Goal: Task Accomplishment & Management: Manage account settings

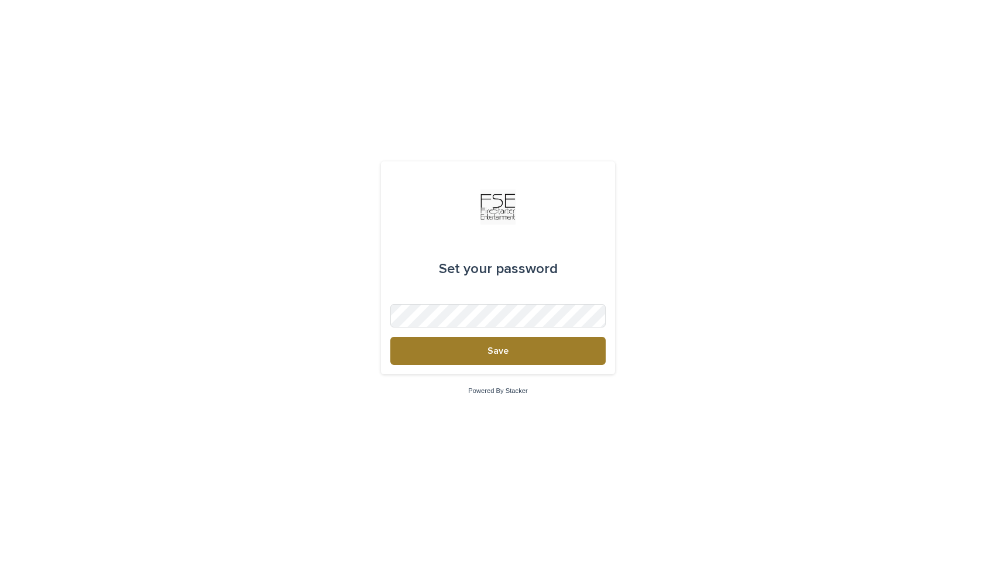
click at [504, 353] on span "Save" at bounding box center [497, 350] width 21 height 9
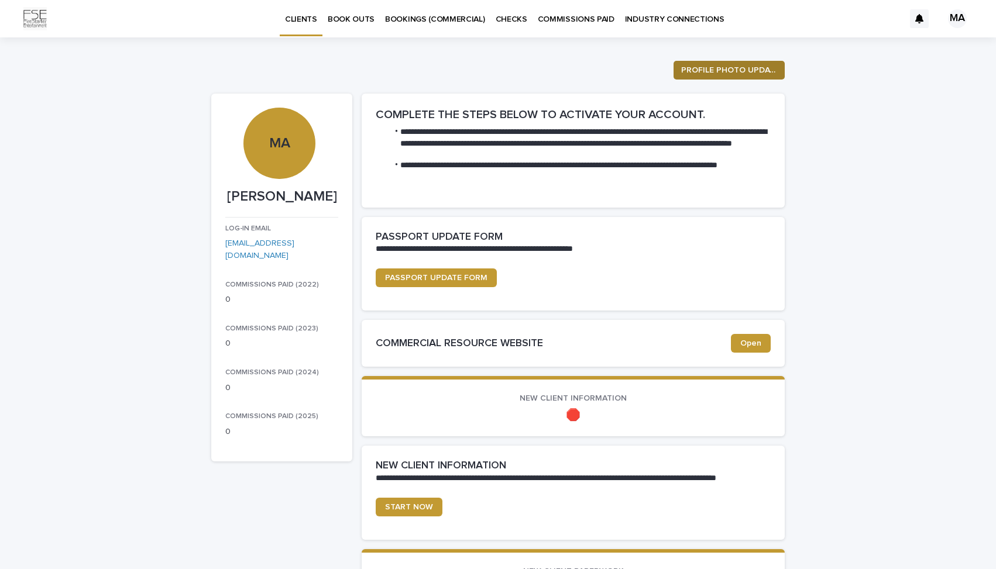
click at [726, 66] on span "PROFILE PHOTO UPDATE" at bounding box center [729, 70] width 96 height 12
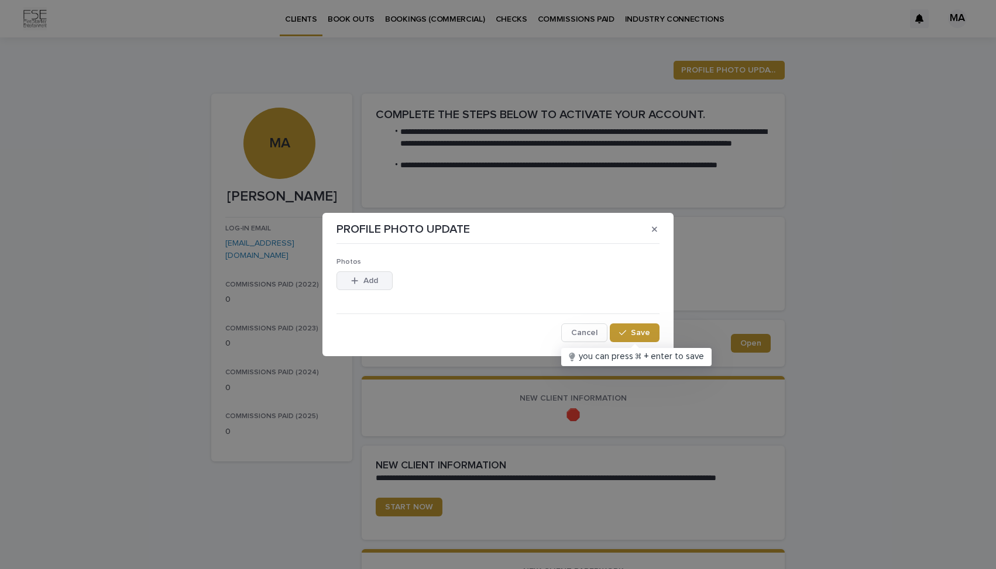
click at [363, 286] on button "Add" at bounding box center [364, 281] width 56 height 19
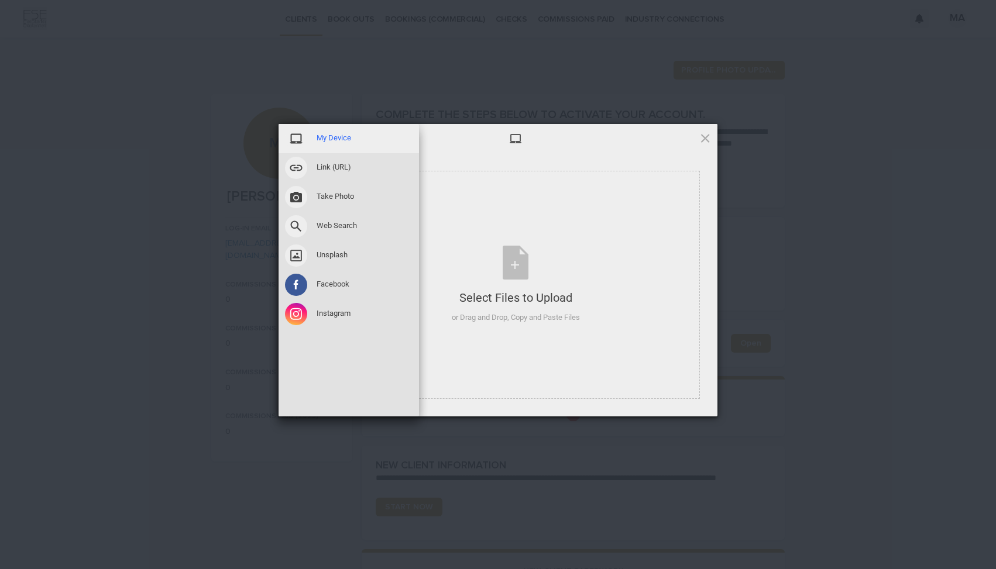
click at [365, 135] on div "My Device" at bounding box center [349, 138] width 140 height 29
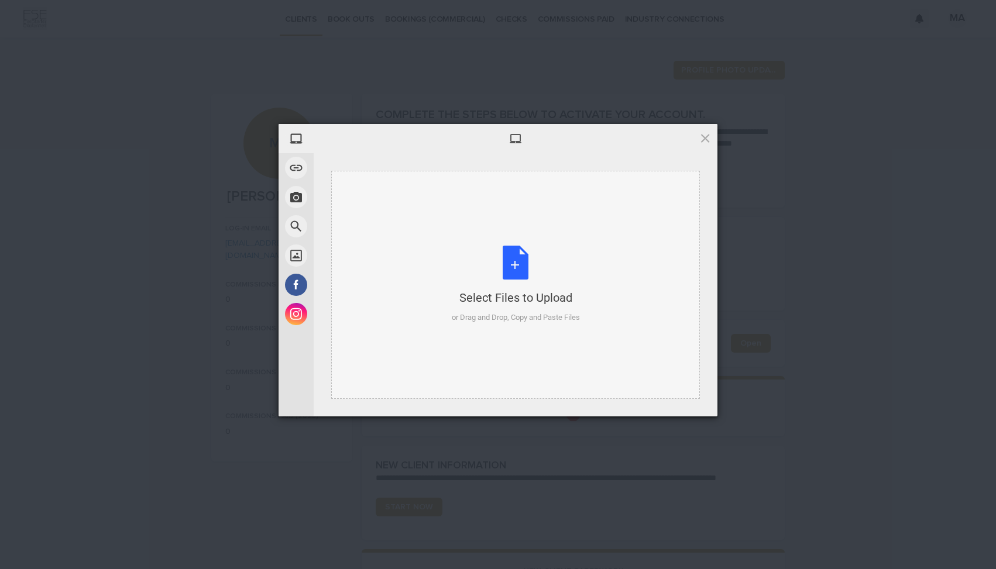
click at [519, 267] on div "Select Files to Upload or Drag and Drop, Copy and Paste Files" at bounding box center [516, 285] width 128 height 78
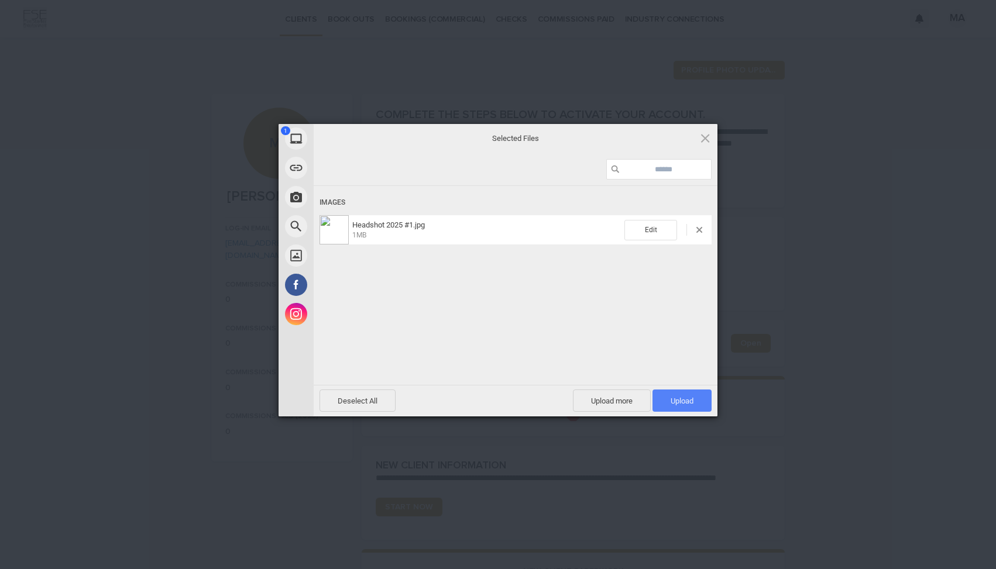
click at [710, 404] on span "Upload 1" at bounding box center [681, 401] width 59 height 22
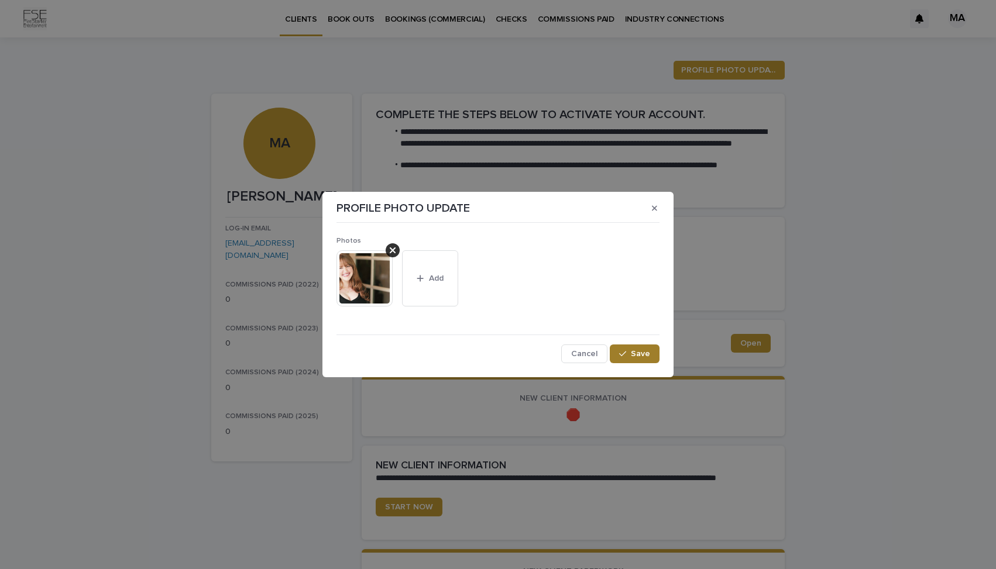
click at [639, 355] on span "Save" at bounding box center [640, 354] width 19 height 8
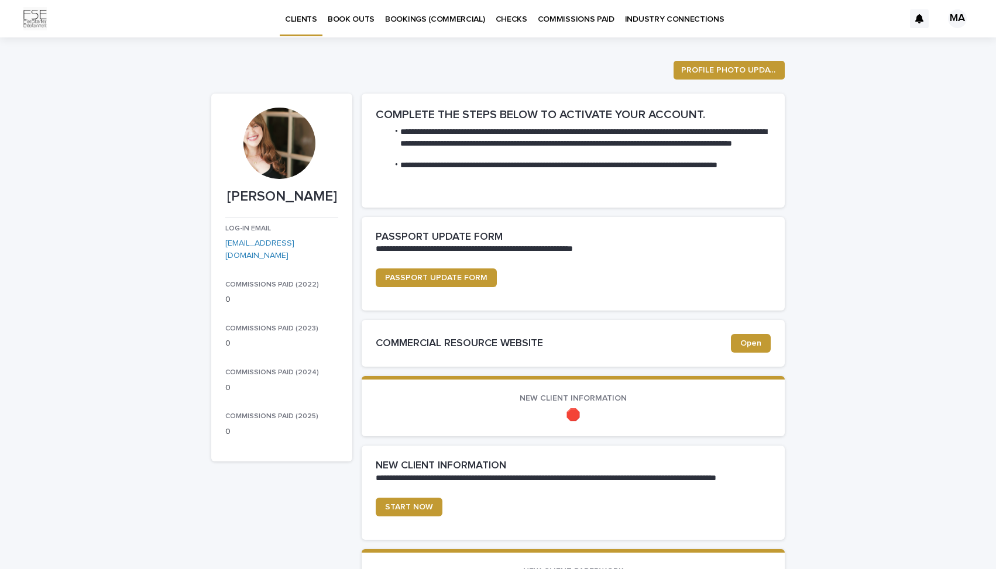
click at [277, 162] on div at bounding box center [278, 143] width 71 height 71
click at [739, 63] on button "PROFILE PHOTO UPDATE" at bounding box center [728, 70] width 111 height 19
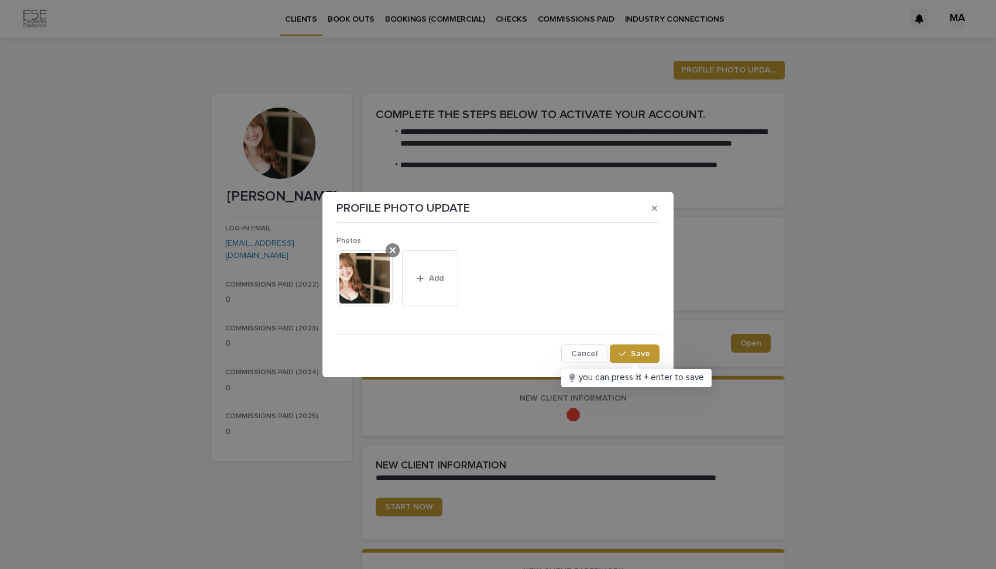
click at [393, 246] on icon at bounding box center [393, 250] width 6 height 9
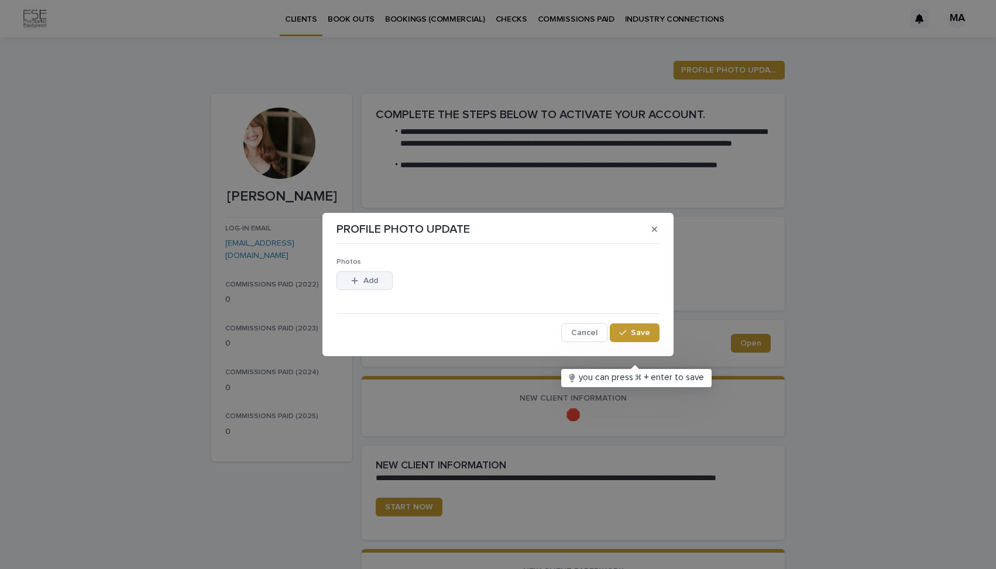
click at [355, 278] on icon "button" at bounding box center [355, 280] width 6 height 6
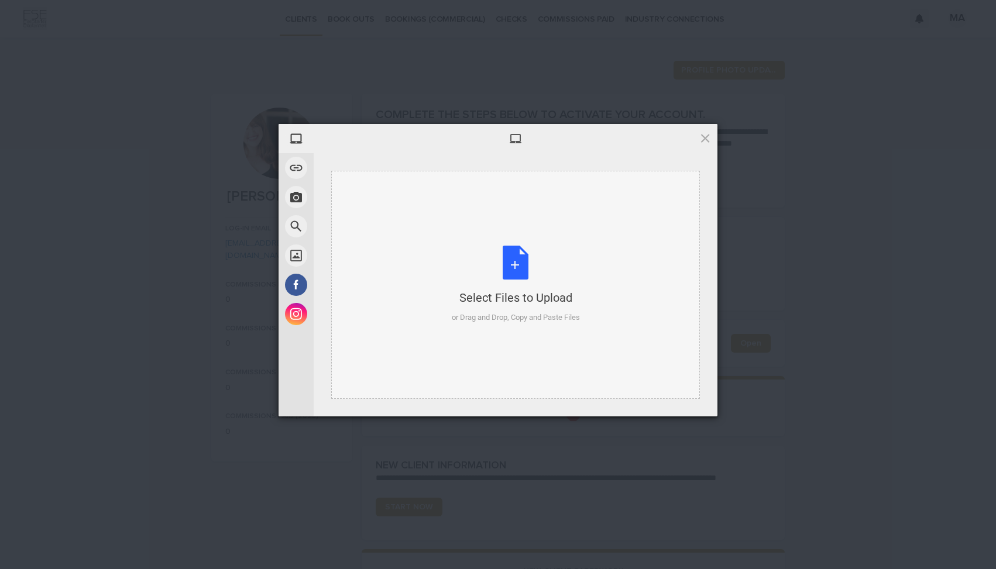
click at [520, 281] on div "Select Files to Upload or Drag and Drop, Copy and Paste Files" at bounding box center [516, 285] width 128 height 78
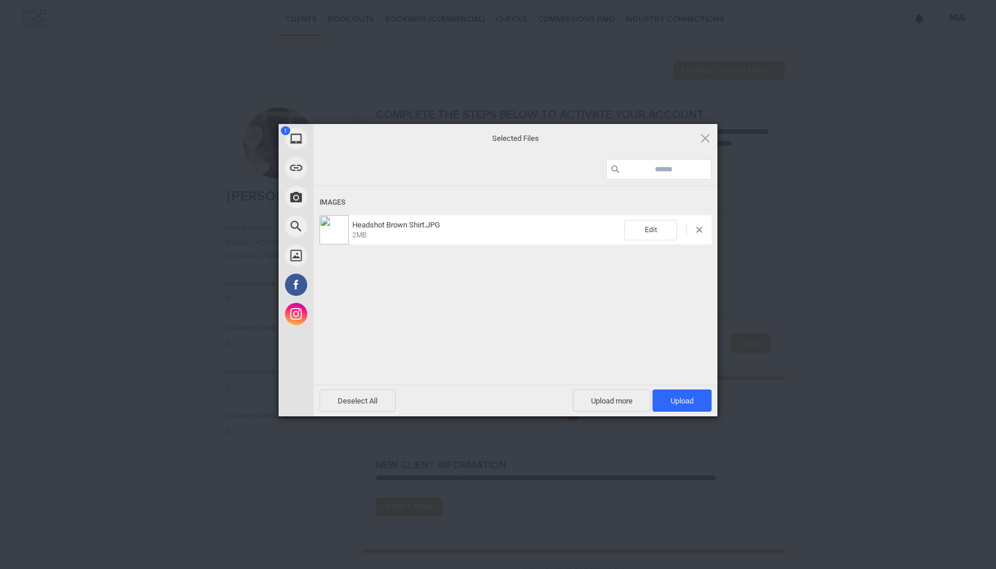
click at [701, 414] on div "Deselect All Upload more Upload 1" at bounding box center [516, 401] width 404 height 32
click at [688, 403] on span "Upload 1" at bounding box center [682, 401] width 23 height 9
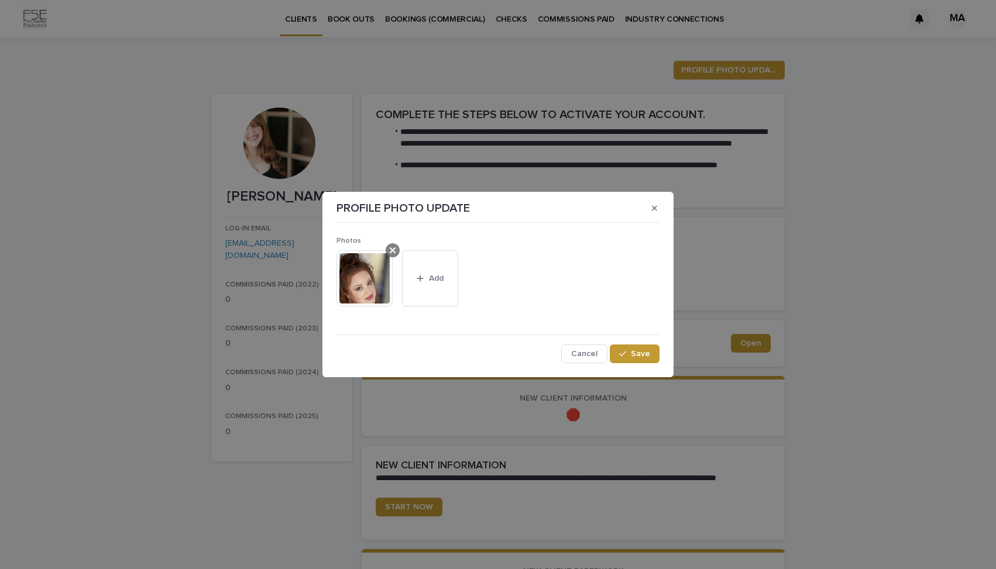
click at [392, 250] on icon at bounding box center [393, 251] width 6 height 6
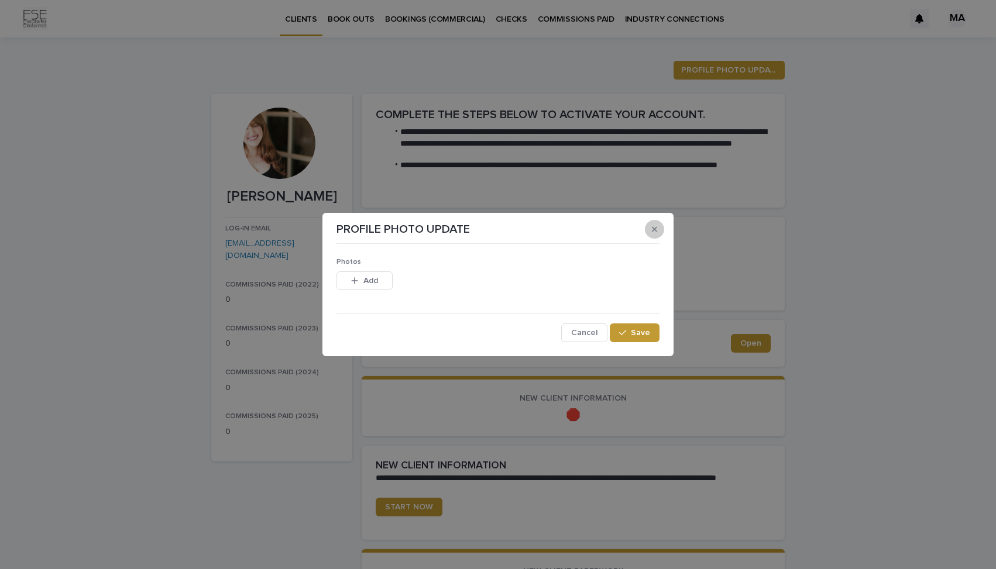
click at [658, 228] on button "button" at bounding box center [654, 229] width 19 height 19
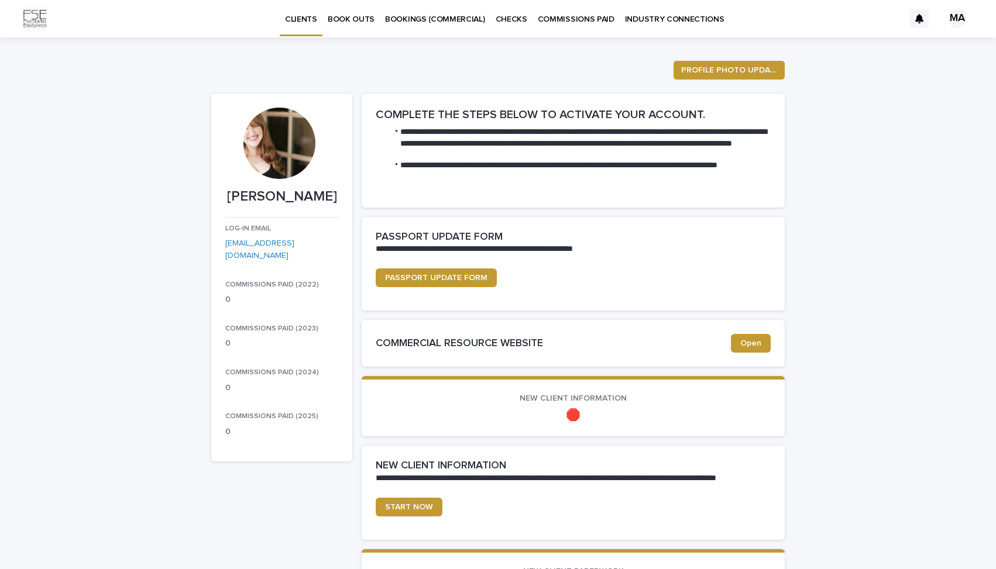
click at [270, 152] on div at bounding box center [278, 143] width 71 height 71
drag, startPoint x: 270, startPoint y: 152, endPoint x: 297, endPoint y: 178, distance: 37.7
click at [298, 180] on div at bounding box center [279, 148] width 108 height 81
click at [740, 70] on span "PROFILE PHOTO UPDATE" at bounding box center [729, 70] width 96 height 12
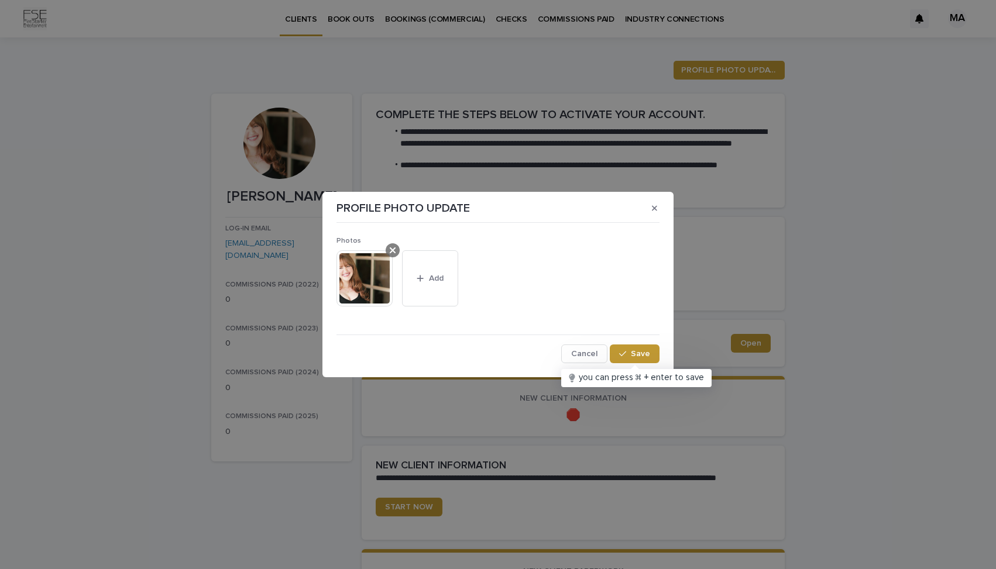
click at [393, 251] on icon at bounding box center [393, 250] width 6 height 9
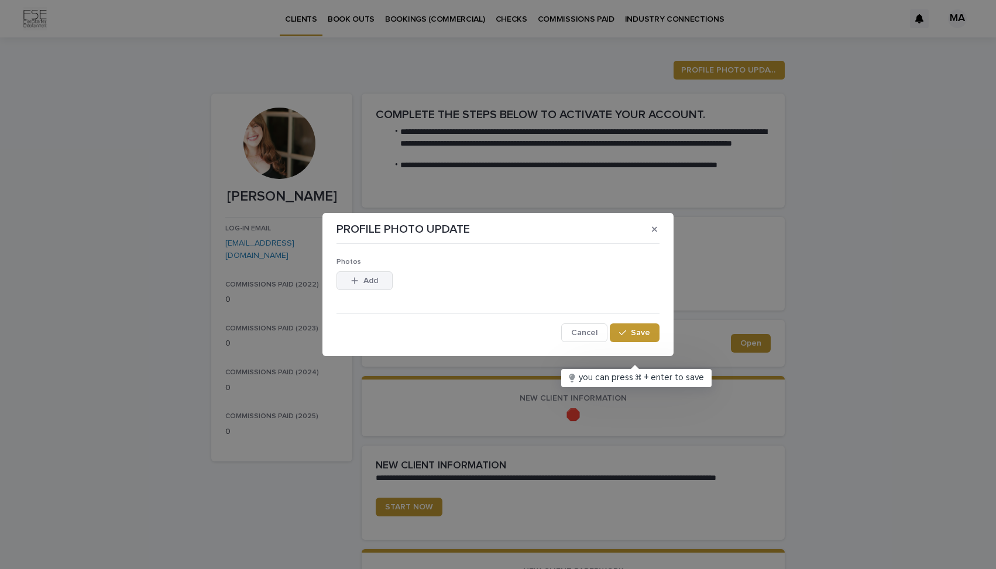
click at [382, 285] on button "Add" at bounding box center [364, 281] width 56 height 19
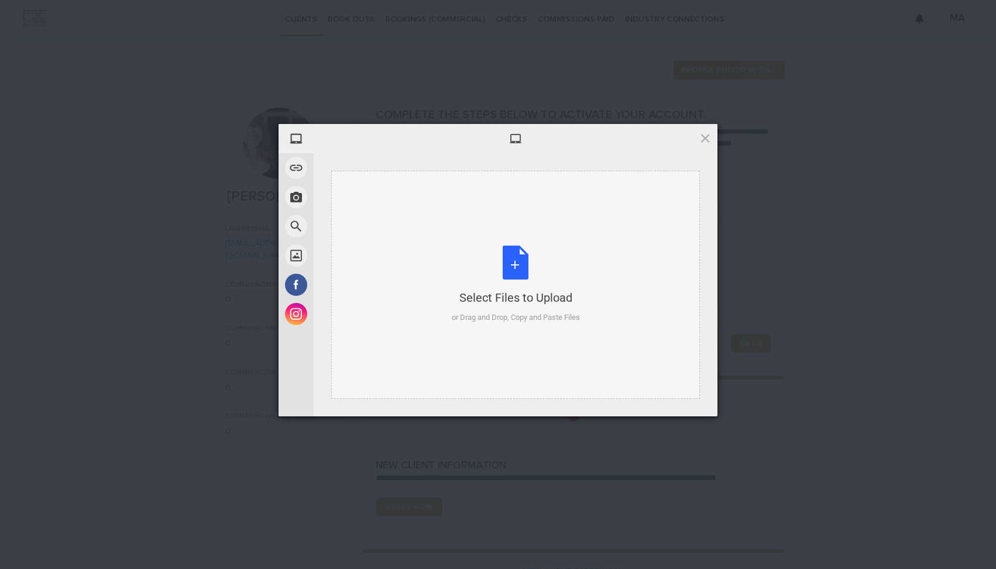
click at [508, 286] on div "Select Files to Upload or Drag and Drop, Copy and Paste Files" at bounding box center [516, 285] width 128 height 78
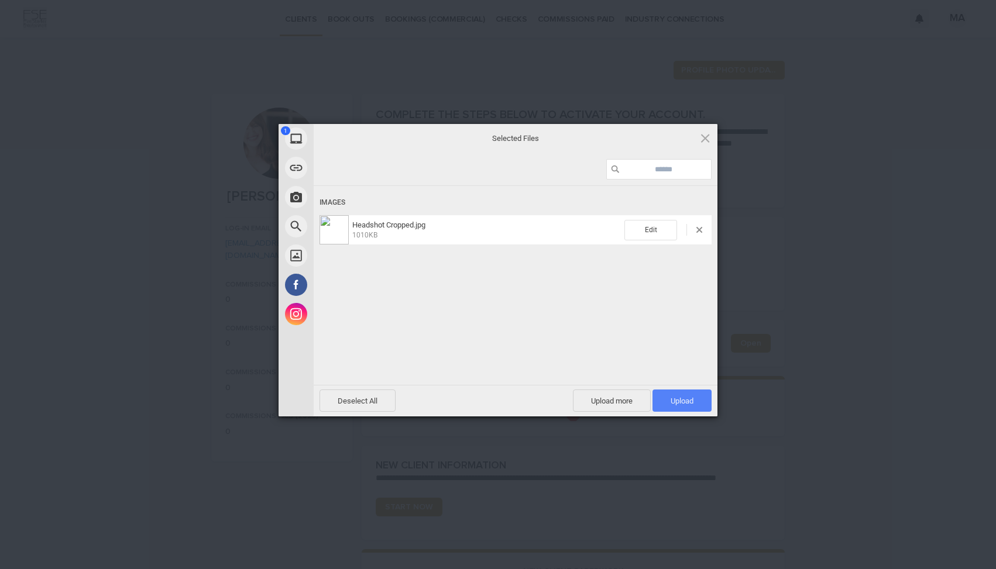
click at [695, 407] on span "Upload 1" at bounding box center [681, 401] width 59 height 22
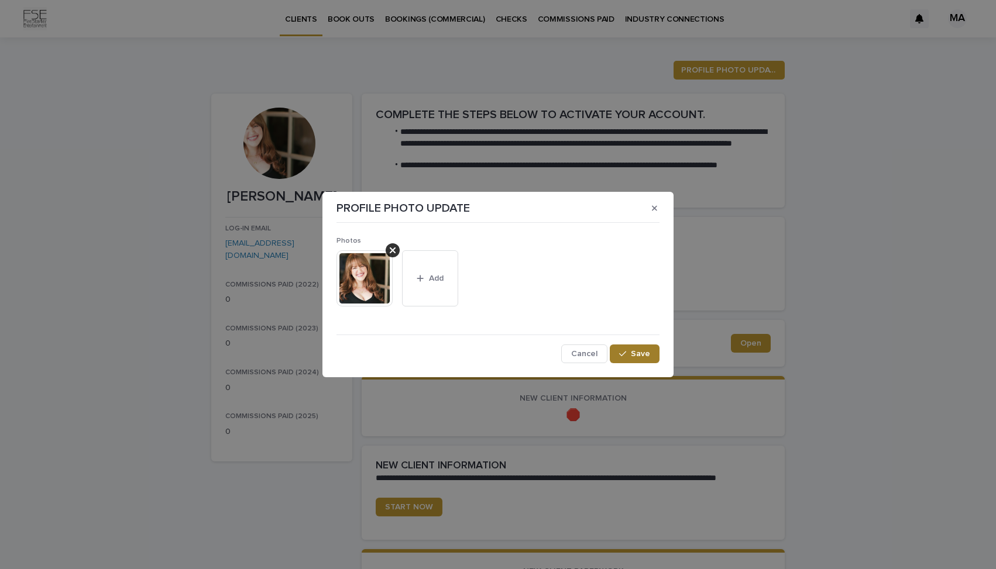
click at [641, 353] on span "Save" at bounding box center [640, 354] width 19 height 8
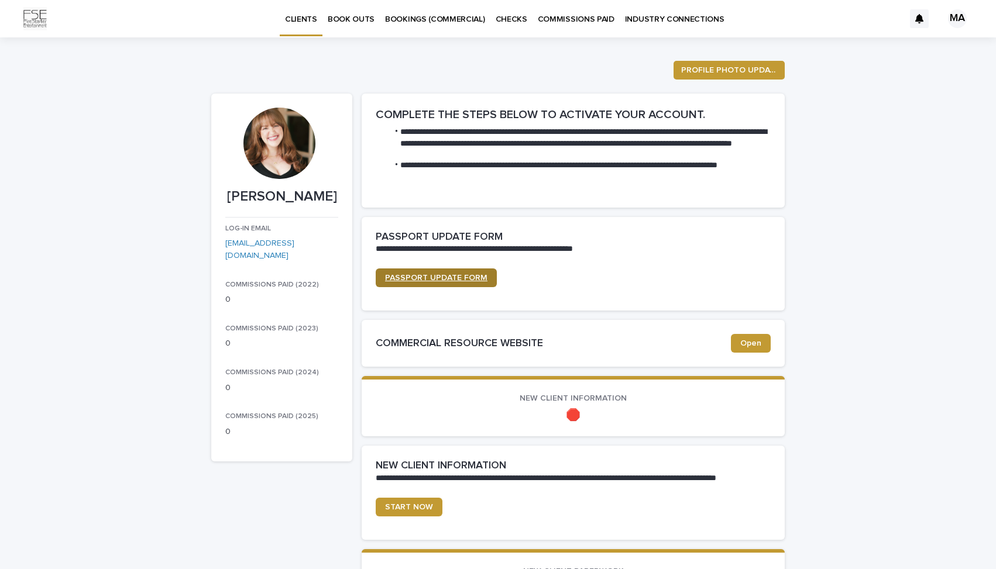
click at [432, 272] on link "PASSPORT UPDATE FORM" at bounding box center [436, 278] width 121 height 19
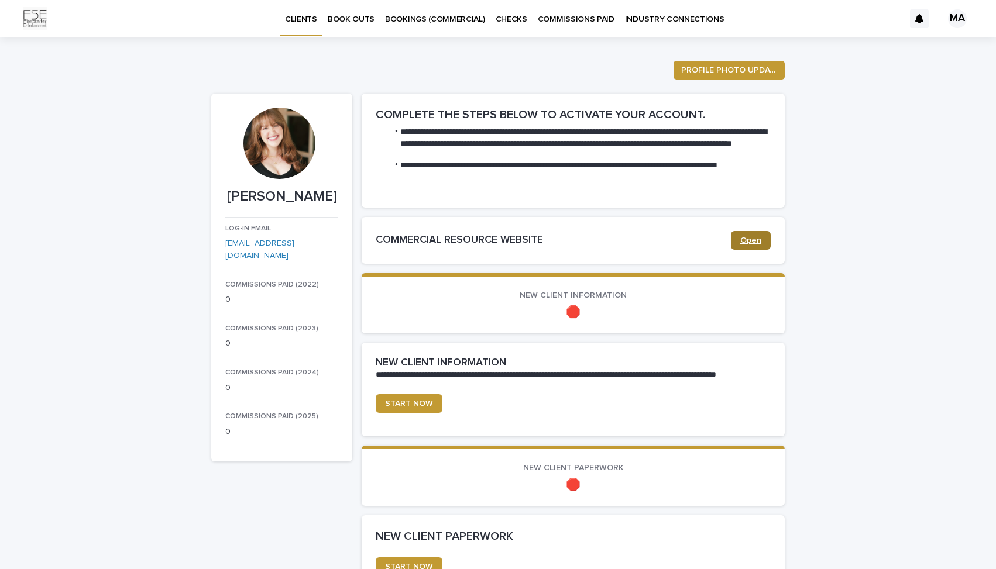
click at [759, 240] on span "Open" at bounding box center [750, 240] width 21 height 8
click at [755, 248] on link "Open" at bounding box center [751, 240] width 40 height 19
click at [748, 240] on span "Open" at bounding box center [750, 240] width 21 height 8
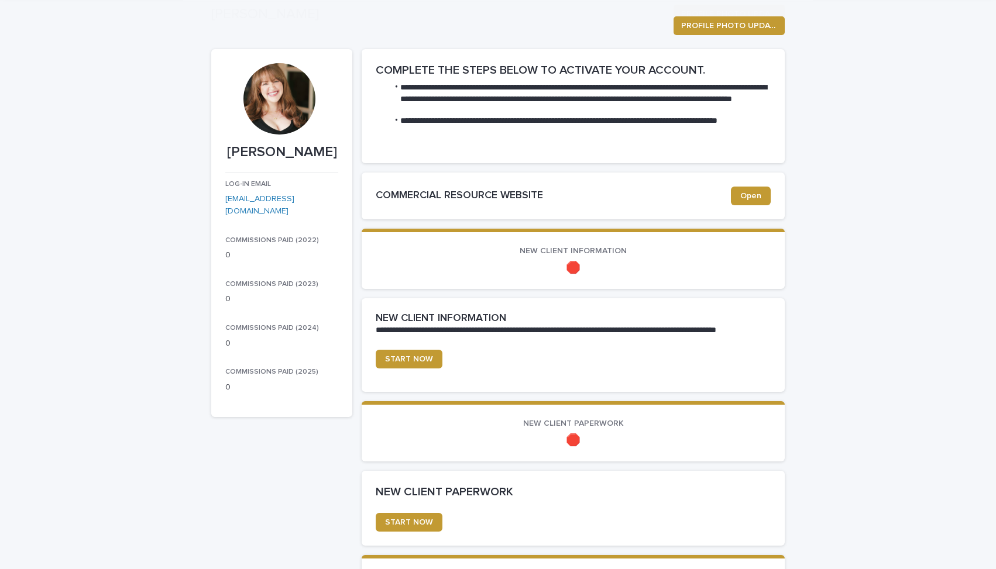
scroll to position [85, 0]
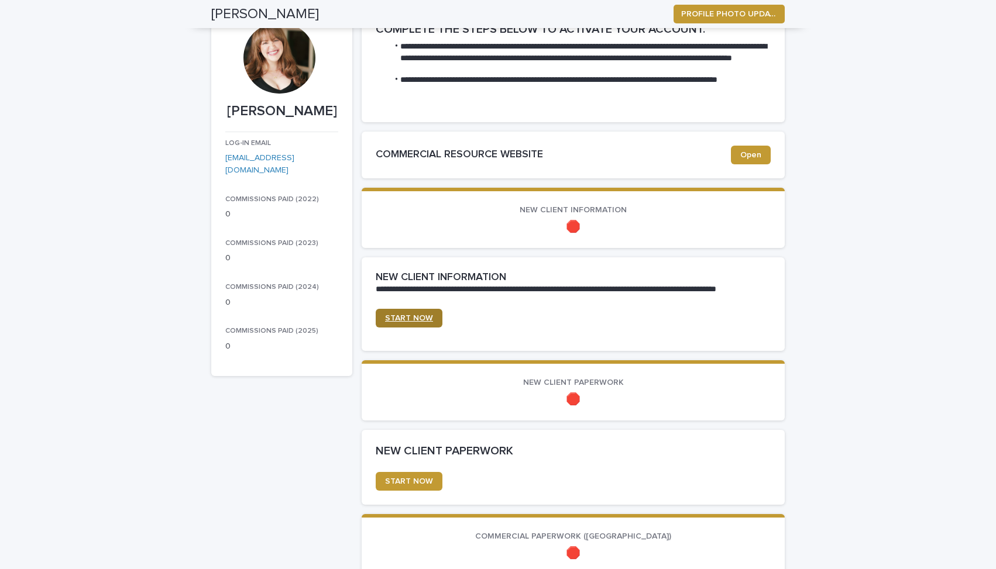
click at [397, 315] on span "START NOW" at bounding box center [409, 318] width 48 height 8
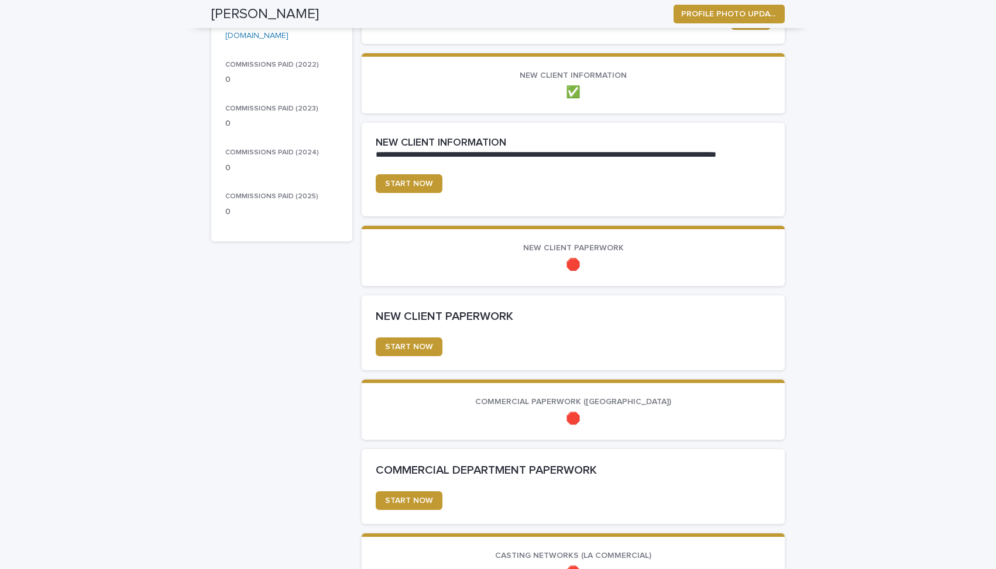
scroll to position [203, 0]
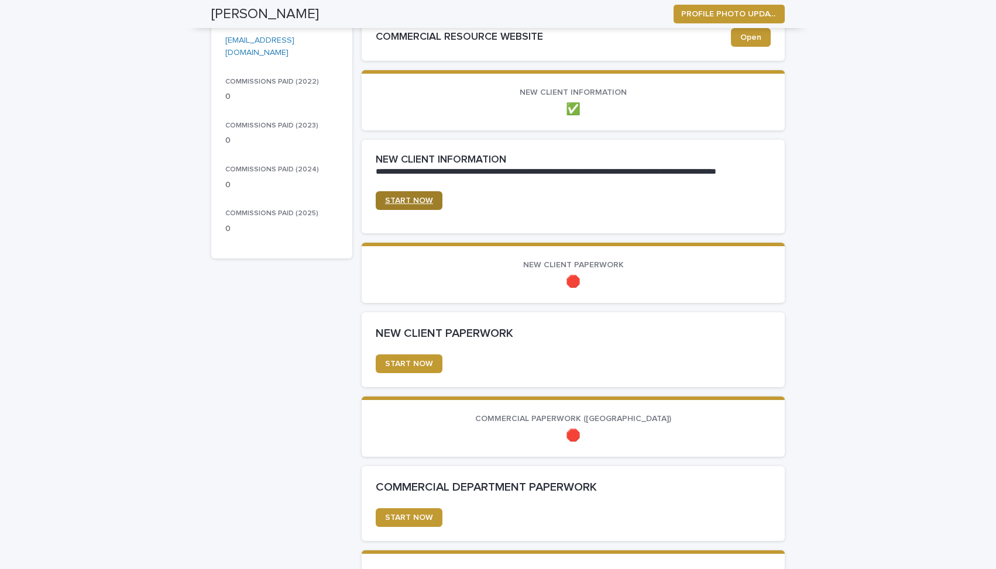
click at [422, 200] on span "START NOW" at bounding box center [409, 201] width 48 height 8
click at [417, 365] on span "START NOW" at bounding box center [409, 364] width 48 height 8
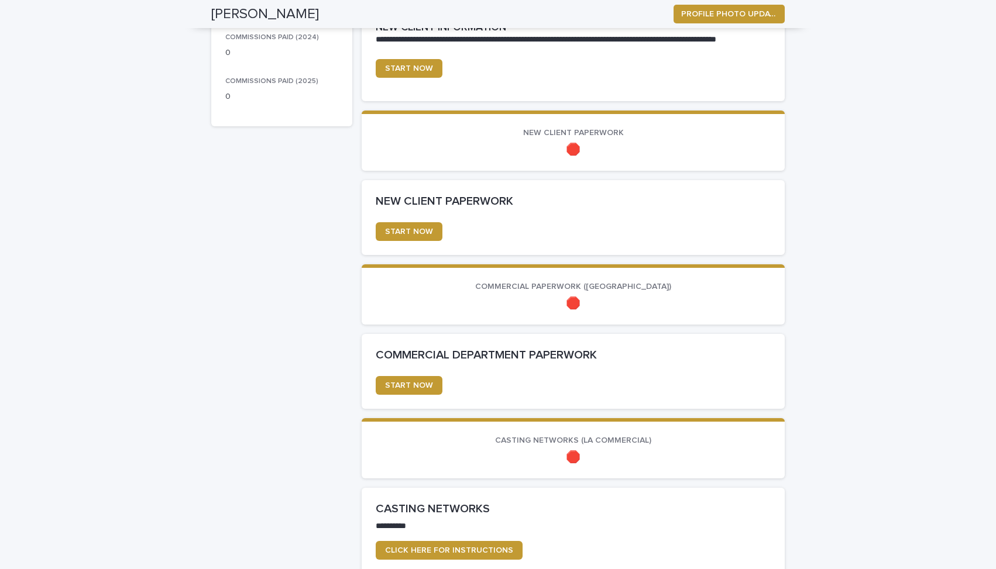
scroll to position [337, 0]
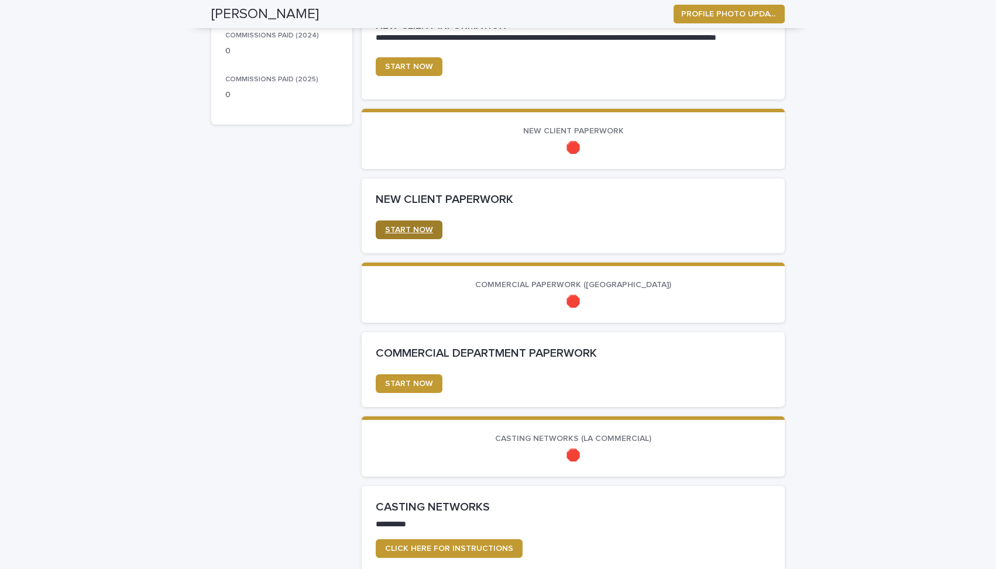
click at [425, 228] on span "START NOW" at bounding box center [409, 230] width 48 height 8
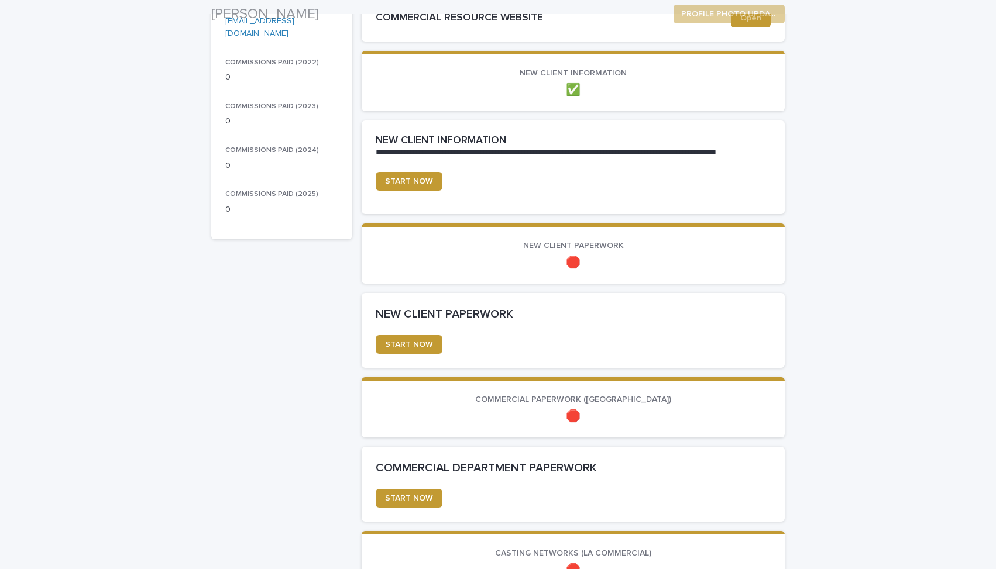
scroll to position [345, 0]
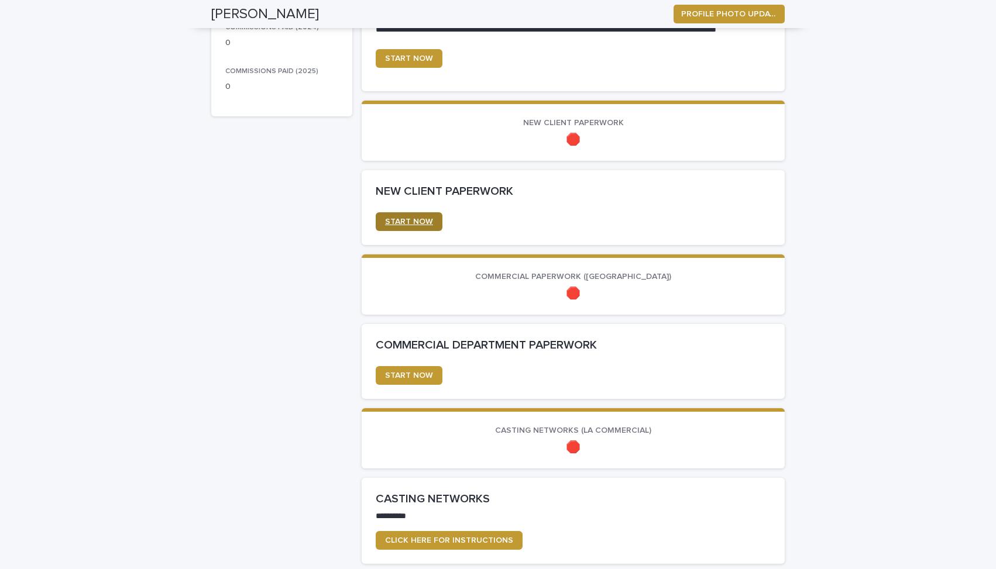
click at [431, 222] on link "START NOW" at bounding box center [409, 221] width 67 height 19
click at [426, 218] on span "START NOW" at bounding box center [409, 222] width 48 height 8
click at [413, 376] on span "START NOW" at bounding box center [409, 376] width 48 height 8
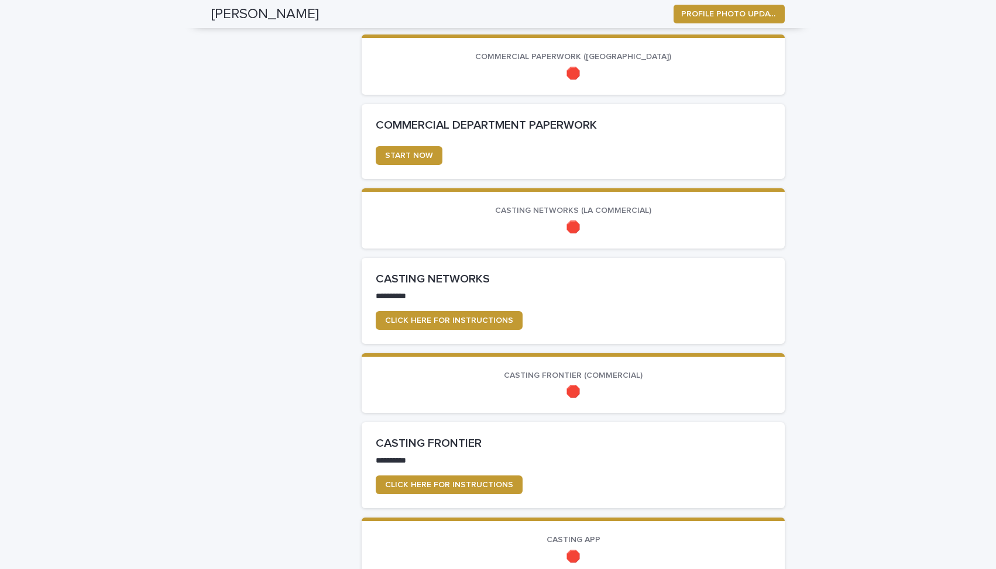
scroll to position [597, 0]
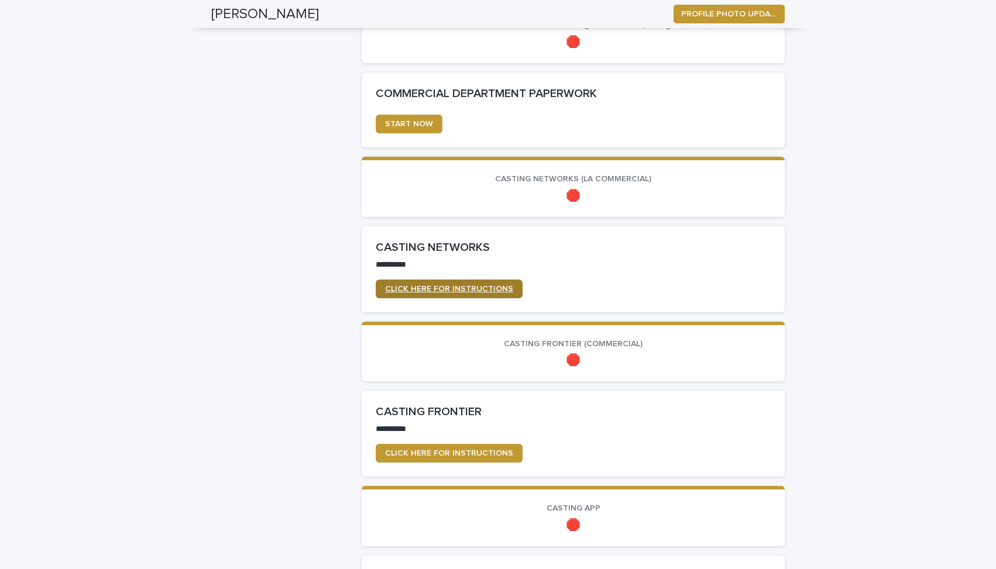
click at [458, 286] on span "CLICK HERE FOR INSTRUCTIONS" at bounding box center [449, 289] width 128 height 8
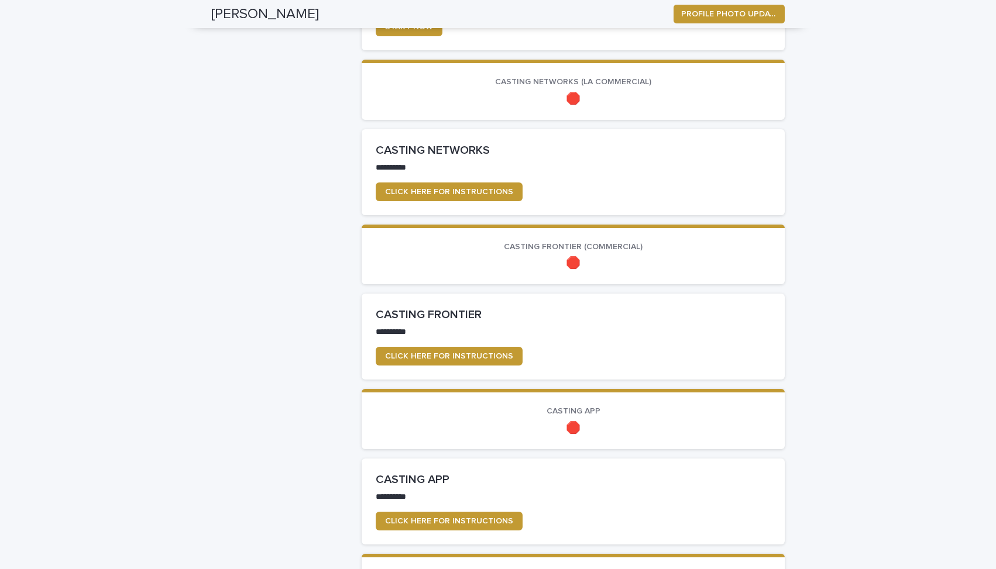
scroll to position [723, 0]
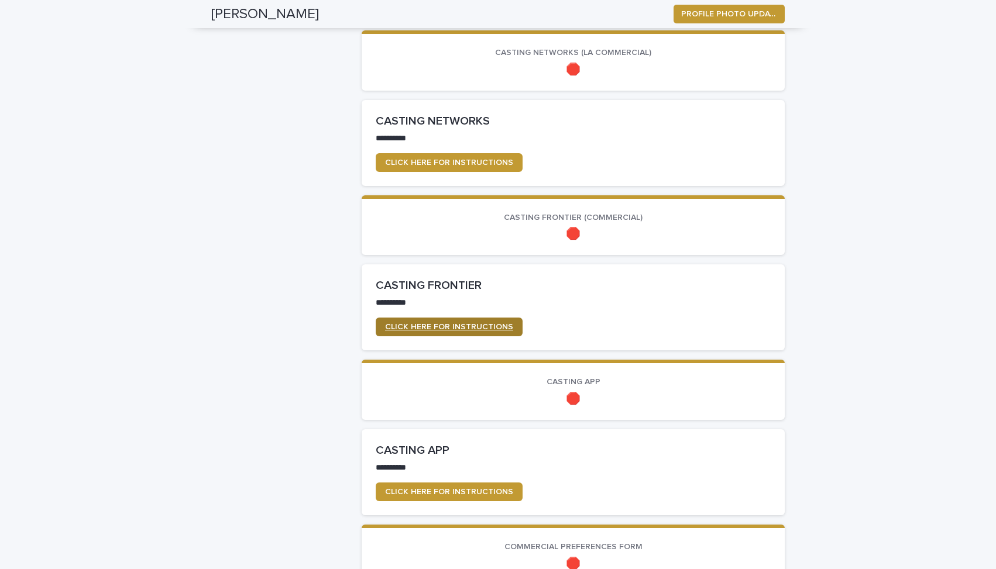
click at [469, 326] on span "CLICK HERE FOR INSTRUCTIONS" at bounding box center [449, 327] width 128 height 8
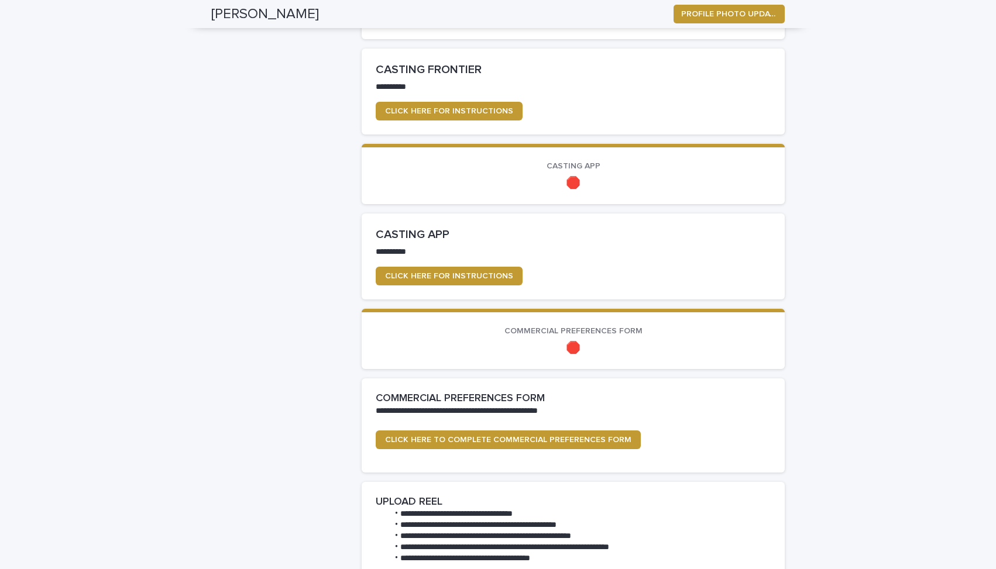
scroll to position [956, 0]
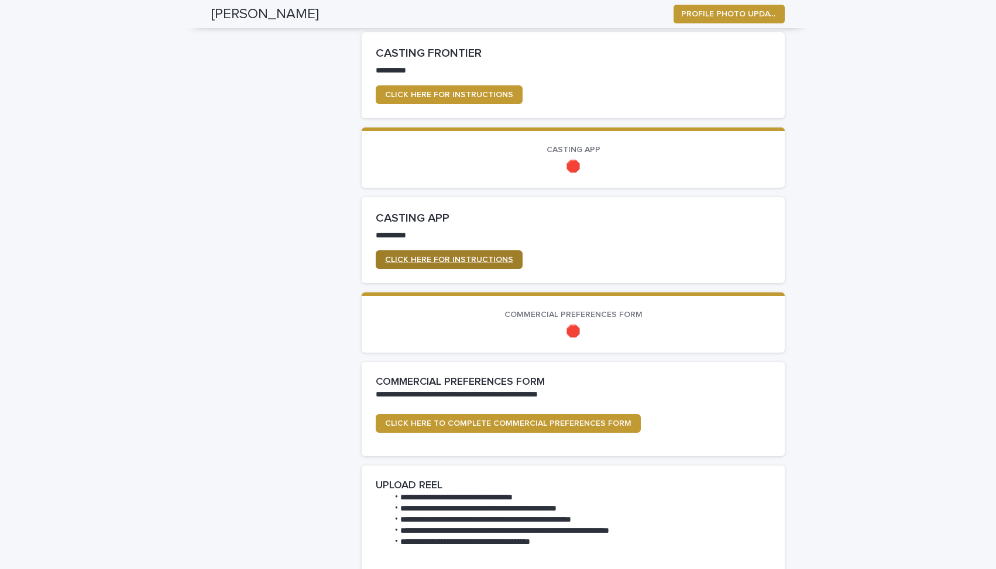
click at [461, 256] on span "CLICK HERE FOR INSTRUCTIONS" at bounding box center [449, 260] width 128 height 8
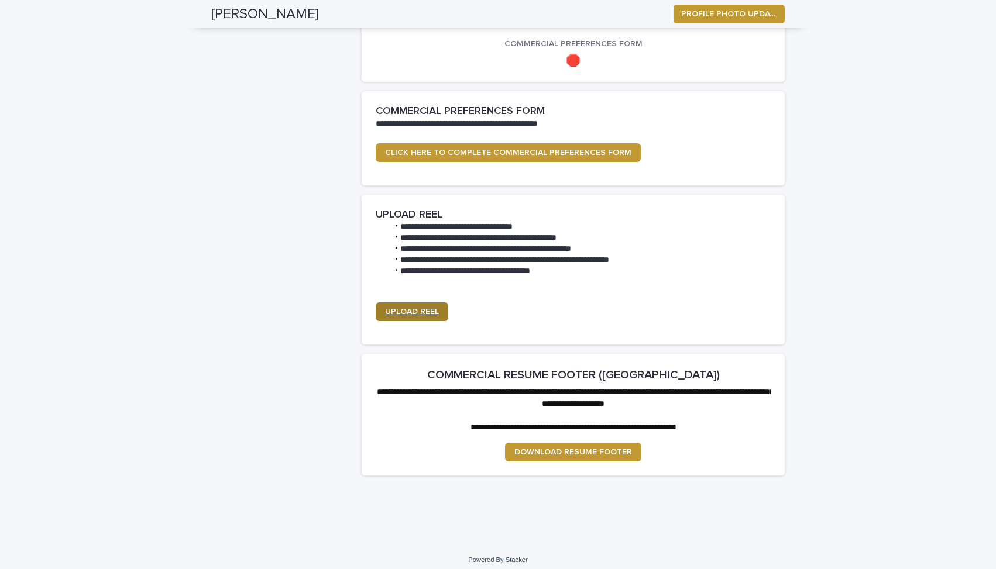
scroll to position [1226, 0]
click at [417, 311] on link "UPLOAD REEL" at bounding box center [412, 312] width 73 height 19
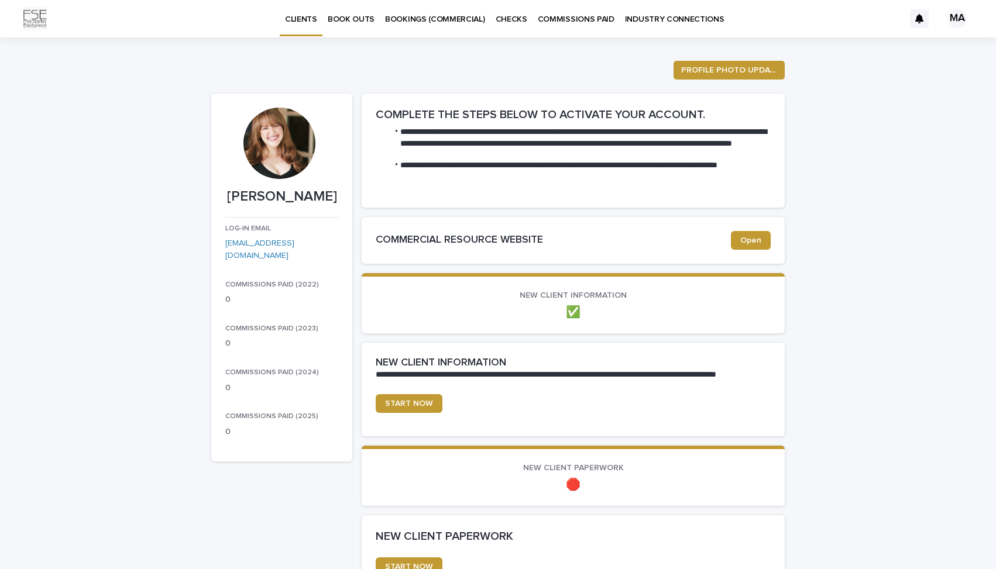
scroll to position [0, 0]
click at [431, 405] on span "START NOW" at bounding box center [409, 404] width 48 height 8
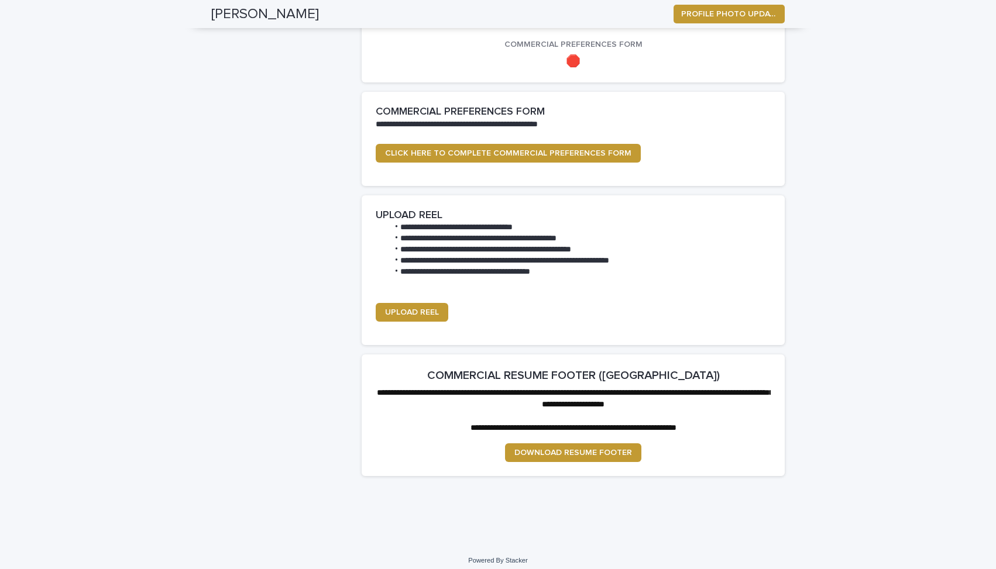
scroll to position [1224, 0]
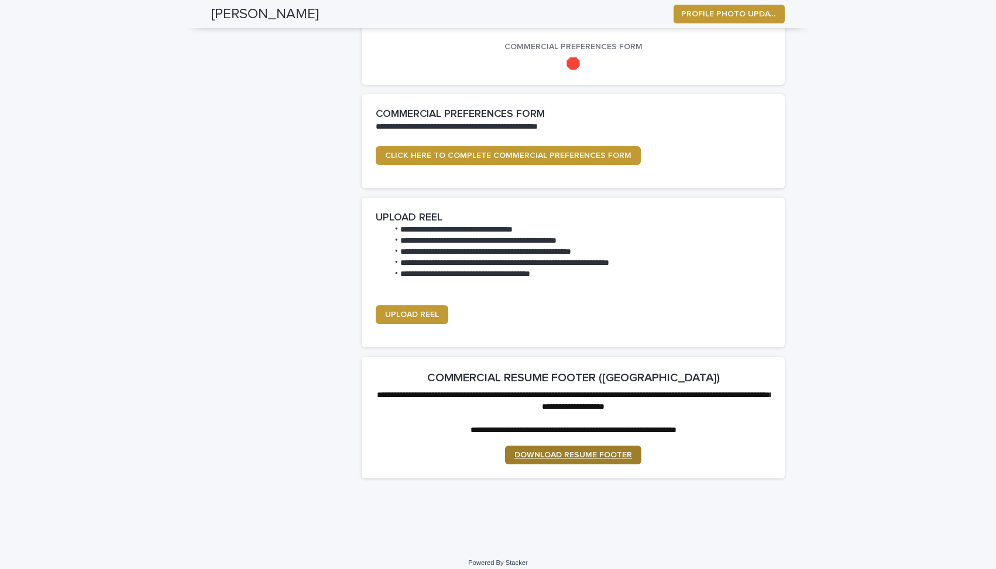
click at [563, 451] on span "DOWNLOAD RESUME FOOTER" at bounding box center [573, 455] width 118 height 8
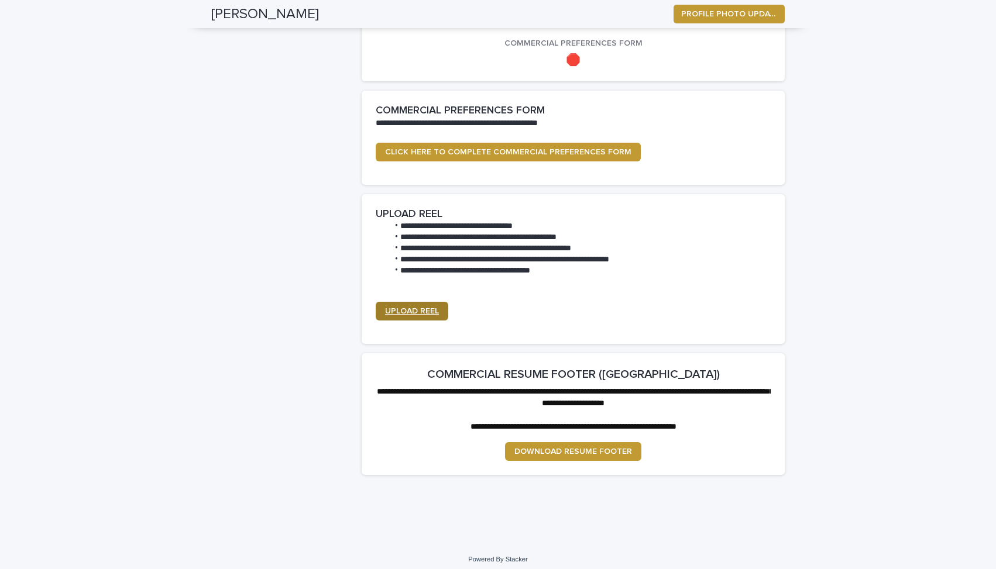
scroll to position [1226, 0]
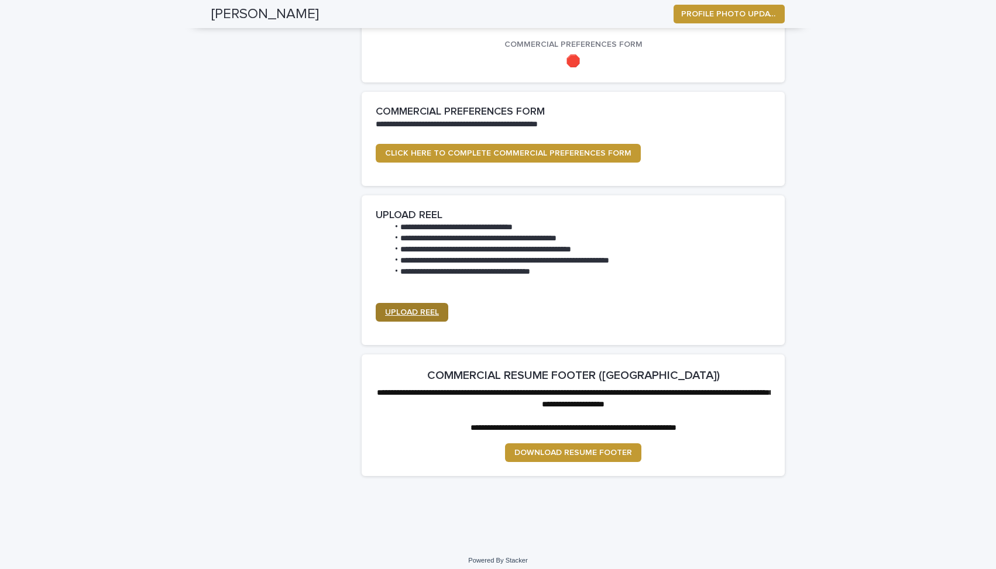
click at [419, 308] on span "UPLOAD REEL" at bounding box center [412, 312] width 54 height 8
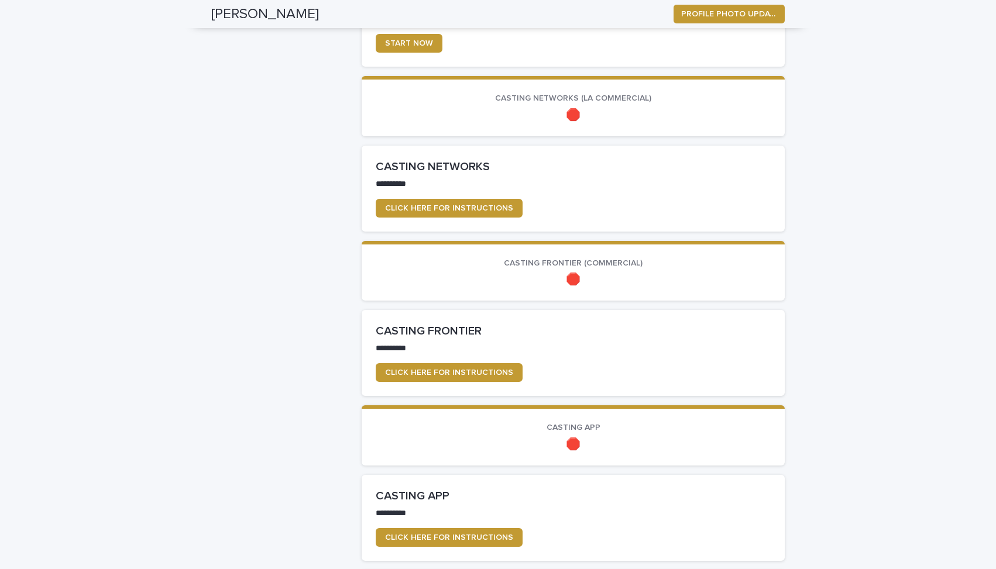
scroll to position [819, 0]
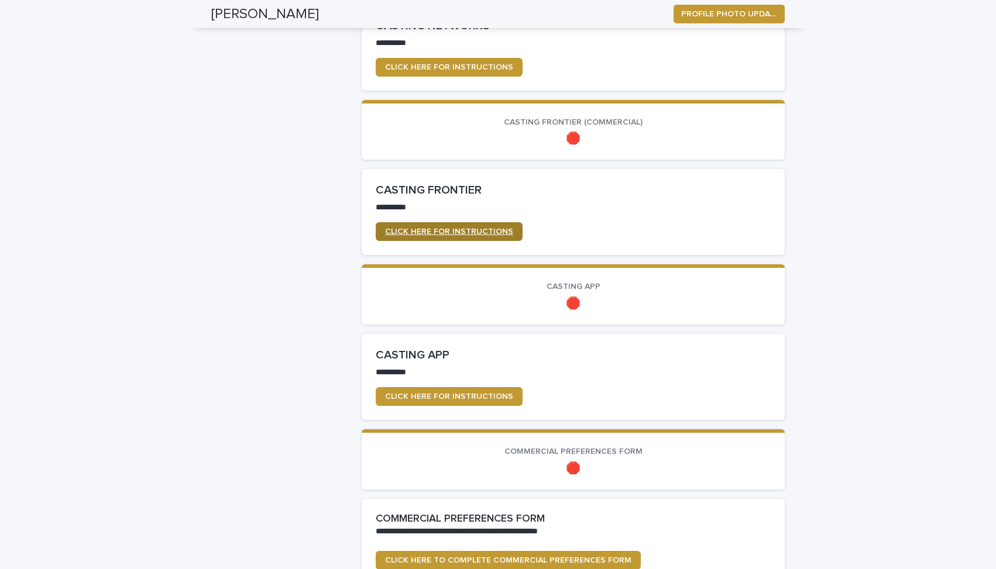
click at [462, 233] on link "CLICK HERE FOR INSTRUCTIONS" at bounding box center [449, 231] width 147 height 19
click at [469, 230] on span "CLICK HERE FOR INSTRUCTIONS" at bounding box center [449, 232] width 128 height 8
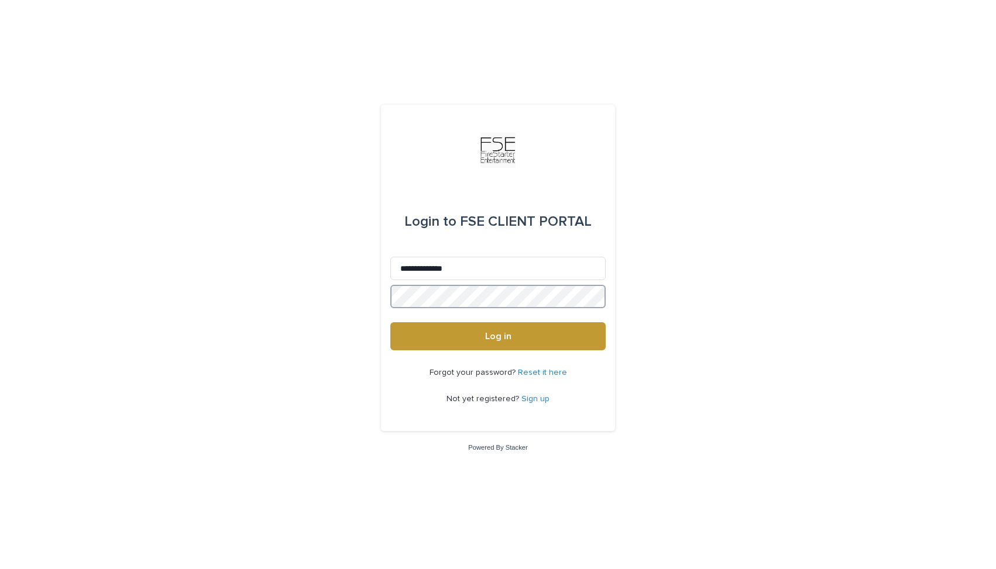
click at [498, 337] on button "Log in" at bounding box center [497, 336] width 215 height 28
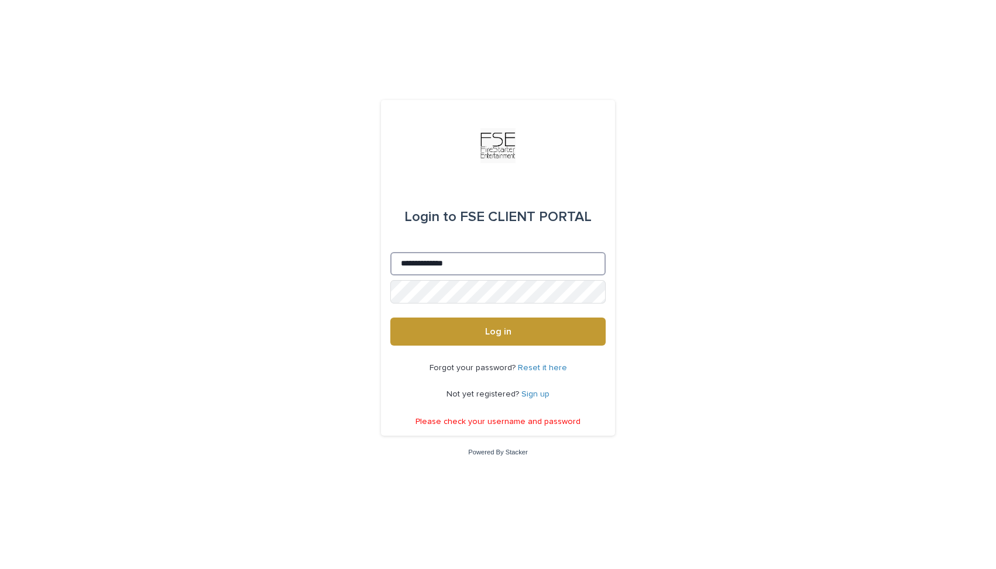
drag, startPoint x: 476, startPoint y: 269, endPoint x: 390, endPoint y: 266, distance: 85.5
click at [390, 266] on input "**********" at bounding box center [497, 263] width 215 height 23
type input "**********"
click at [374, 290] on div "**********" at bounding box center [498, 284] width 996 height 569
click at [386, 291] on div "**********" at bounding box center [498, 268] width 234 height 336
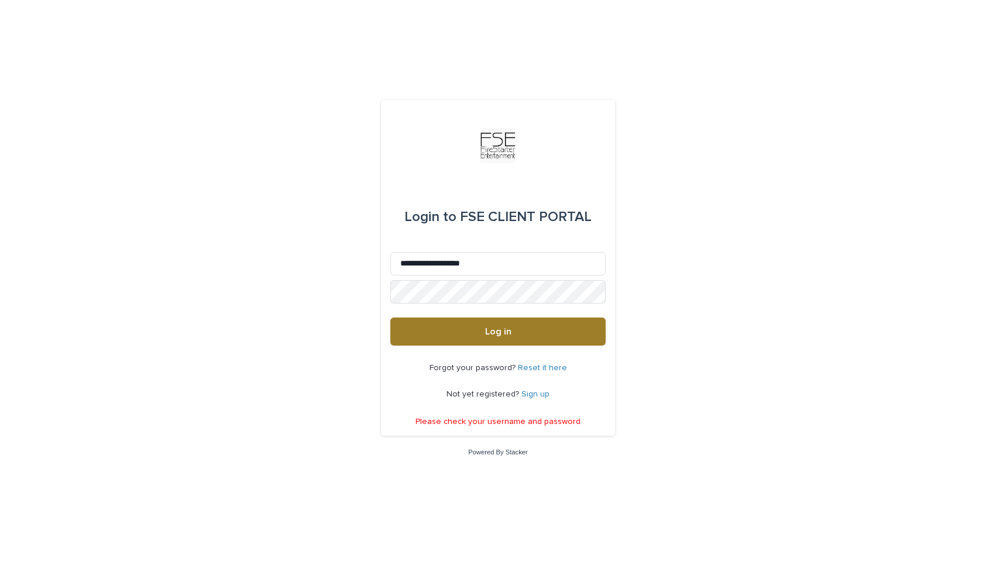
click at [469, 339] on button "Log in" at bounding box center [497, 332] width 215 height 28
click at [518, 337] on button "Log in" at bounding box center [497, 332] width 215 height 28
